Goal: Information Seeking & Learning: Understand process/instructions

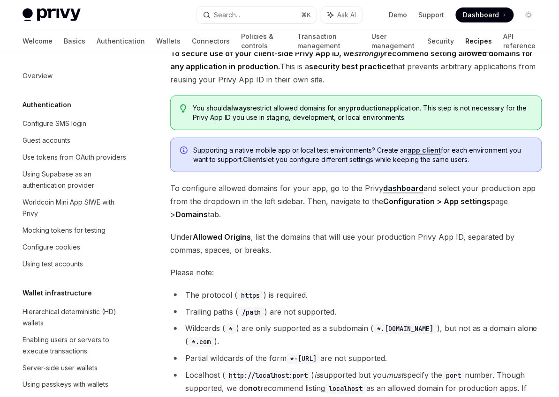
scroll to position [63, 0]
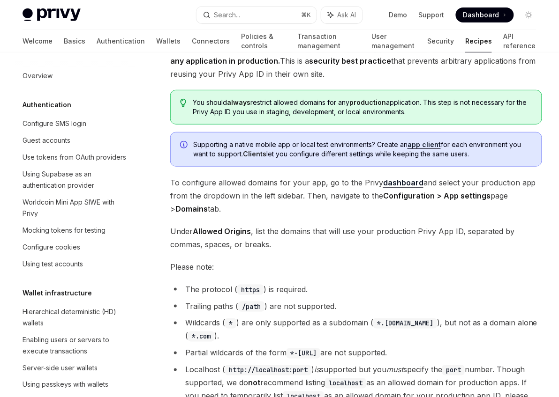
click at [280, 335] on li "Wildcards ( * ) are only supported as a subdomain ( *.[DOMAIN_NAME] ), but not …" at bounding box center [356, 330] width 372 height 26
drag, startPoint x: 255, startPoint y: 336, endPoint x: 173, endPoint y: 330, distance: 82.2
click at [173, 330] on li "Wildcards ( * ) are only supported as a subdomain ( *.[DOMAIN_NAME] ), but not …" at bounding box center [356, 330] width 372 height 26
click at [191, 326] on li "Wildcards ( * ) are only supported as a subdomain ( *.[DOMAIN_NAME] ), but not …" at bounding box center [356, 330] width 372 height 26
drag, startPoint x: 186, startPoint y: 322, endPoint x: 458, endPoint y: 356, distance: 274.4
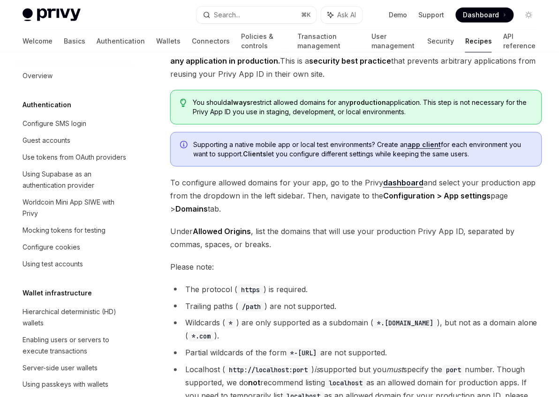
click at [458, 356] on ul "The protocol ( https ) is required. Trailing paths ( /path ) are not supported.…" at bounding box center [356, 349] width 372 height 133
copy ul "Wildcards ( * ) are only supported as a subdomain ( *.[DOMAIN_NAME] ), but not …"
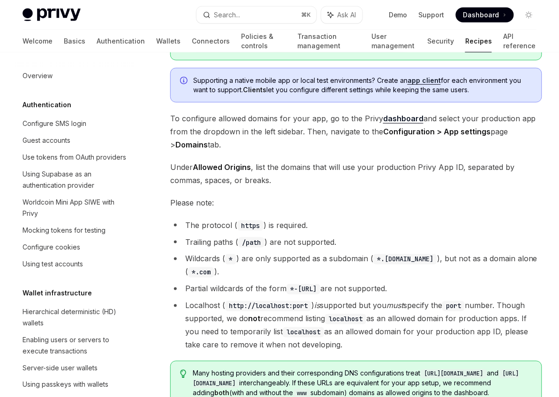
click at [467, 294] on li "Partial wildcards of the form *-[URL] are not supported." at bounding box center [356, 289] width 372 height 13
drag, startPoint x: 467, startPoint y: 292, endPoint x: 179, endPoint y: 248, distance: 291.6
click at [179, 248] on ul "The protocol ( https ) is required. Trailing paths ( /path ) are not supported.…" at bounding box center [356, 285] width 372 height 133
copy ul "Trailing paths ( /path ) are not supported. Wildcards ( * ) are only supported …"
click at [347, 237] on li "Trailing paths ( /path ) are not supported." at bounding box center [356, 242] width 372 height 13
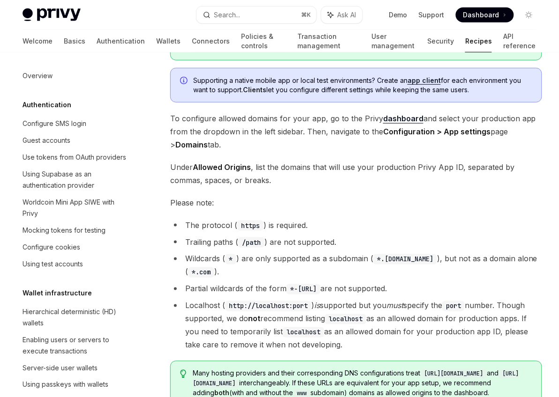
drag, startPoint x: 168, startPoint y: 156, endPoint x: 433, endPoint y: 339, distance: 321.7
copy div "Under Allowed Origins , list the domains that will use your production Privy Ap…"
